Goal: Navigation & Orientation: Find specific page/section

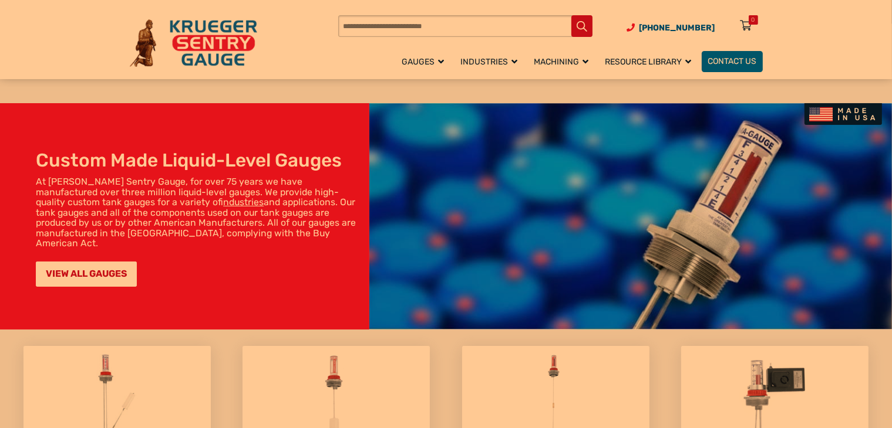
scroll to position [1268, 0]
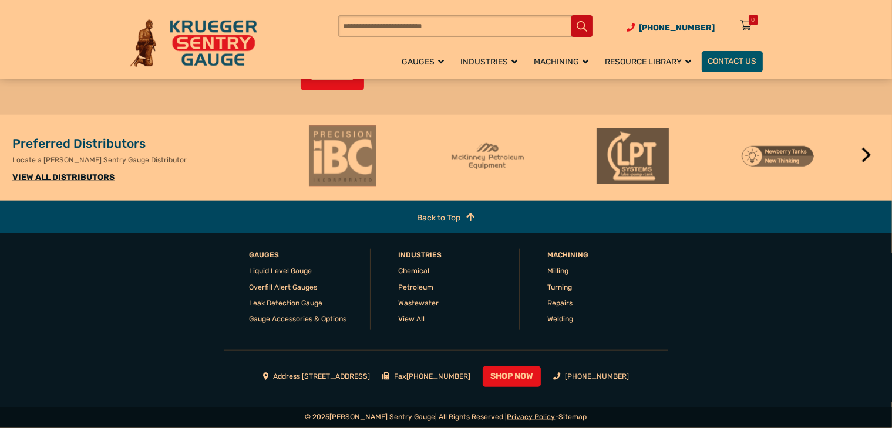
click at [513, 419] on link "Privacy Policy" at bounding box center [531, 417] width 48 height 8
